Goal: Check status: Check status

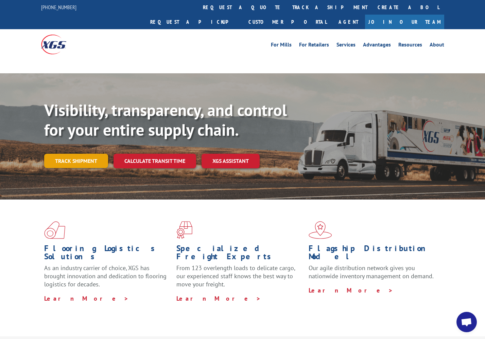
click at [62, 154] on link "Track shipment" at bounding box center [76, 161] width 64 height 14
click at [86, 154] on link "Track shipment" at bounding box center [76, 161] width 64 height 14
click at [78, 154] on link "Track shipment" at bounding box center [76, 161] width 64 height 14
click at [81, 154] on link "Track shipment" at bounding box center [76, 161] width 64 height 14
click at [82, 154] on link "Track shipment" at bounding box center [76, 161] width 64 height 14
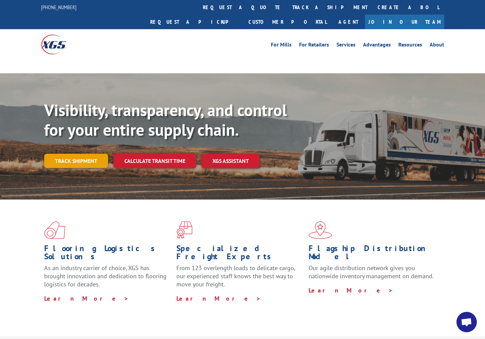
click at [84, 154] on link "Track shipment" at bounding box center [76, 161] width 64 height 14
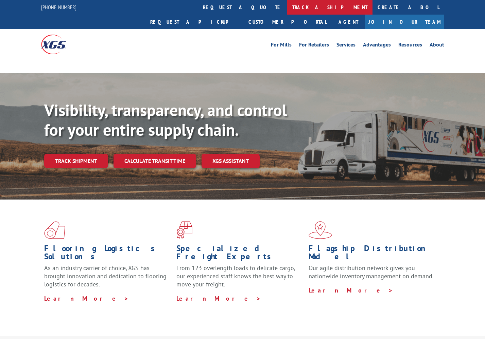
click at [287, 8] on link "track a shipment" at bounding box center [329, 7] width 85 height 15
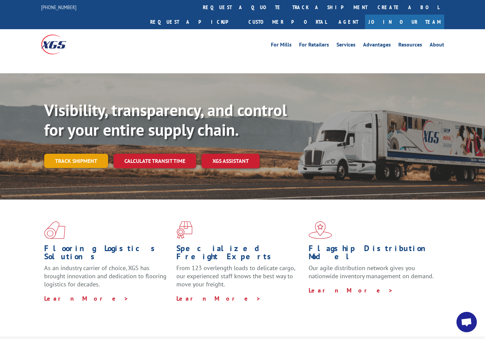
click at [76, 154] on link "Track shipment" at bounding box center [76, 161] width 64 height 14
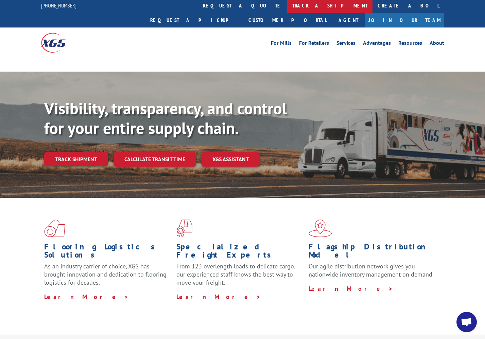
click at [287, 3] on link "track a shipment" at bounding box center [329, 5] width 85 height 15
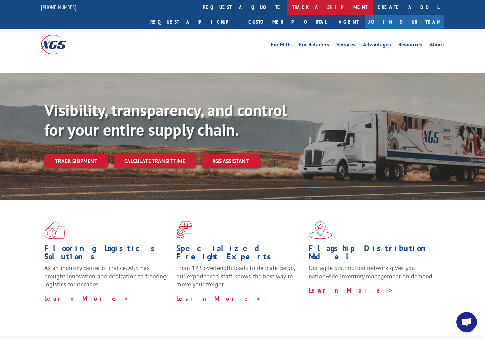
click at [287, 5] on link "track a shipment" at bounding box center [329, 7] width 85 height 15
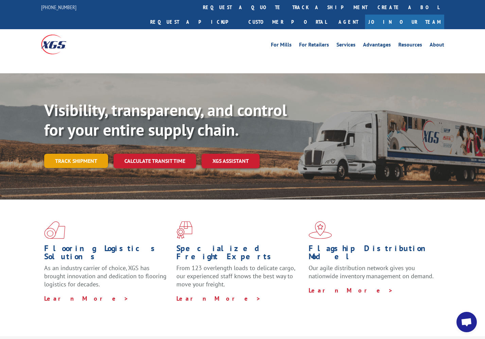
drag, startPoint x: 71, startPoint y: 129, endPoint x: 72, endPoint y: 134, distance: 4.9
click at [71, 131] on div "Visibility, transparency, and control for your entire supply chain. Track shipm…" at bounding box center [264, 148] width 441 height 95
click at [73, 154] on link "Track shipment" at bounding box center [76, 161] width 64 height 14
click at [81, 154] on link "Track shipment" at bounding box center [76, 161] width 64 height 14
click at [79, 154] on link "Track shipment" at bounding box center [76, 161] width 64 height 14
